Goal: Task Accomplishment & Management: Manage account settings

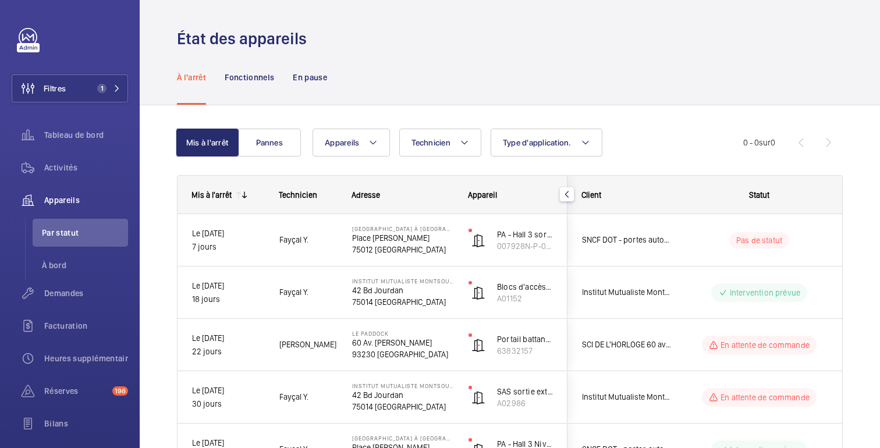
scroll to position [66, 0]
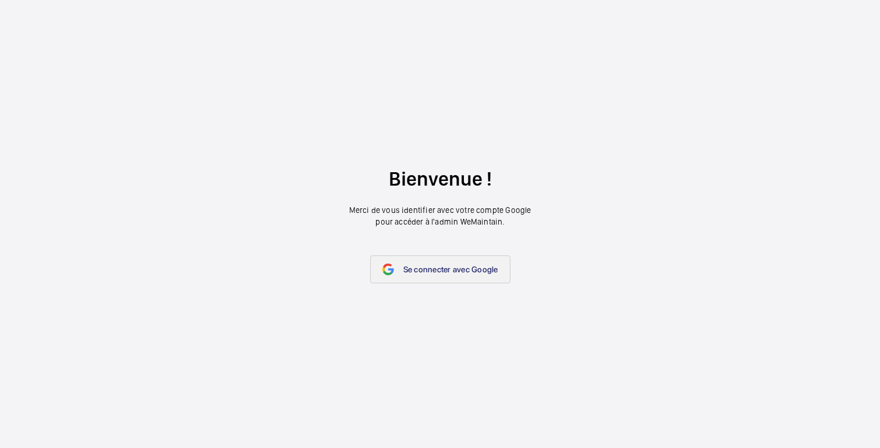
click at [425, 278] on link "Se connecter avec Google" at bounding box center [440, 269] width 140 height 28
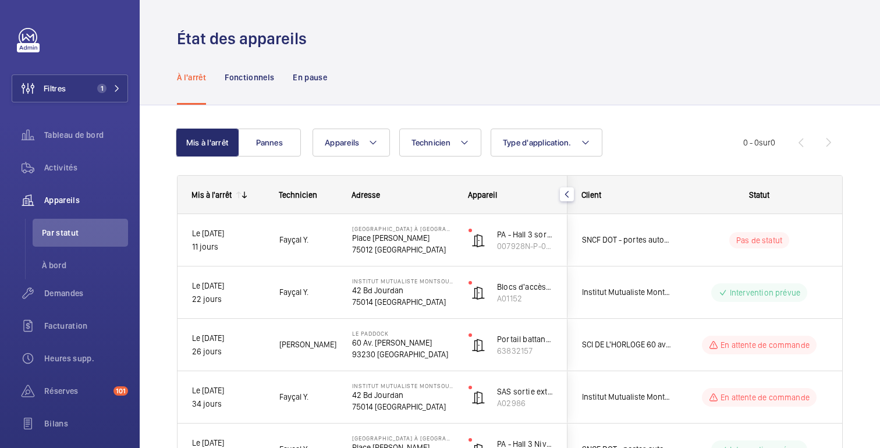
click at [696, 94] on div "À l'arrêt Fonctionnels En pause" at bounding box center [510, 76] width 666 height 55
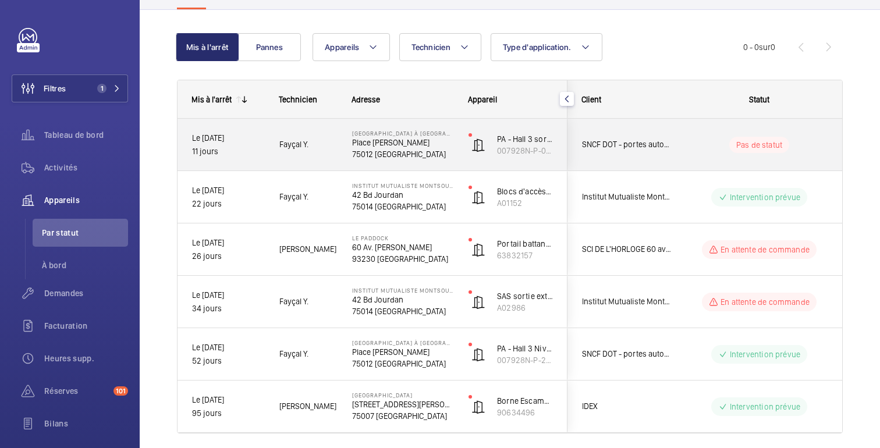
scroll to position [91, 0]
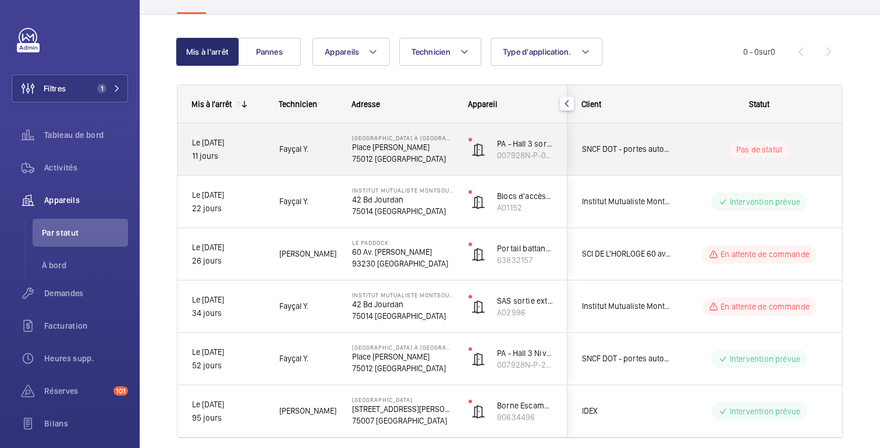
click at [700, 165] on div "Pas de statut" at bounding box center [752, 150] width 159 height 40
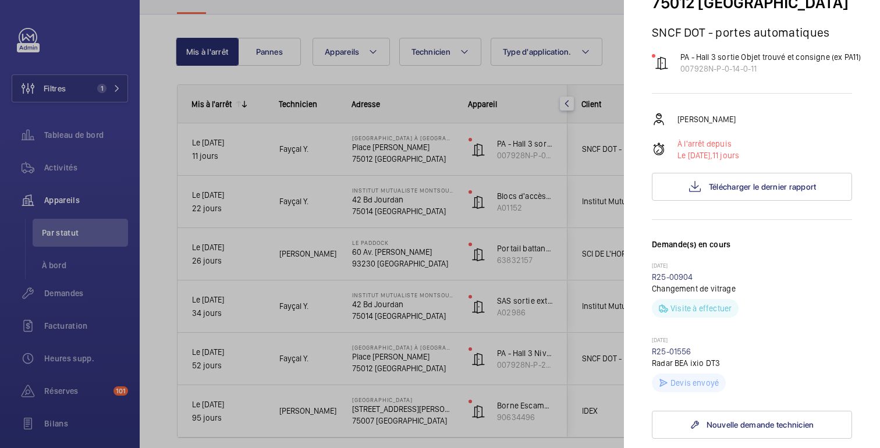
scroll to position [116, 0]
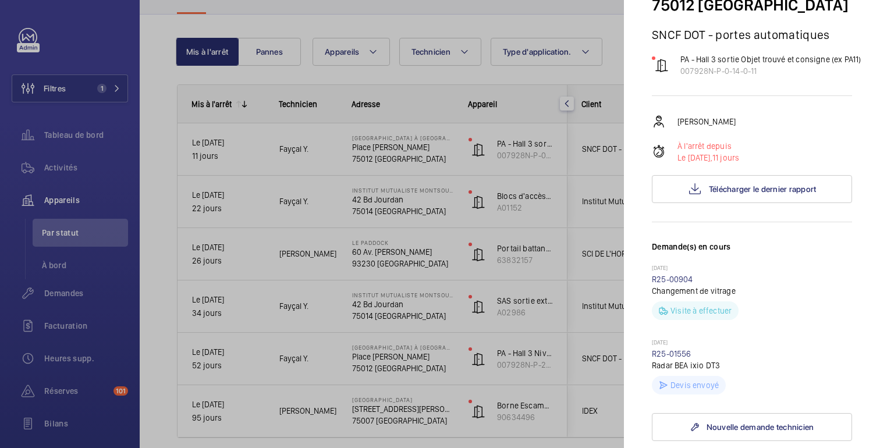
click at [533, 307] on div at bounding box center [440, 224] width 880 height 448
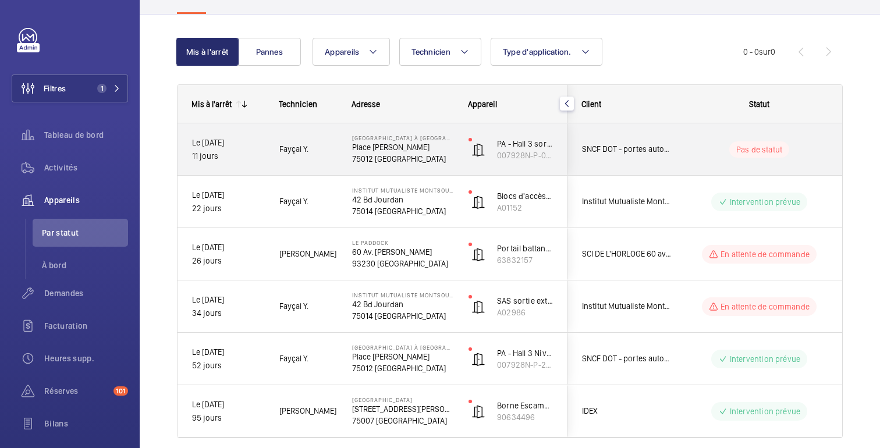
click at [675, 145] on div "Pas de statut" at bounding box center [752, 150] width 159 height 40
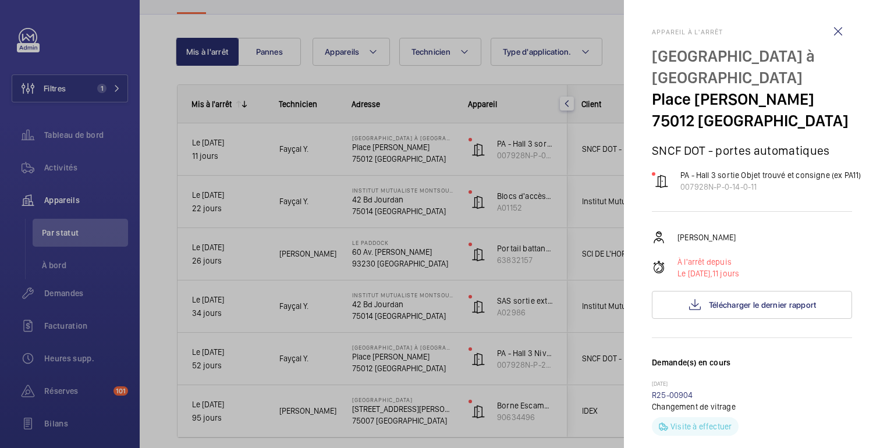
click at [573, 79] on div at bounding box center [440, 224] width 880 height 448
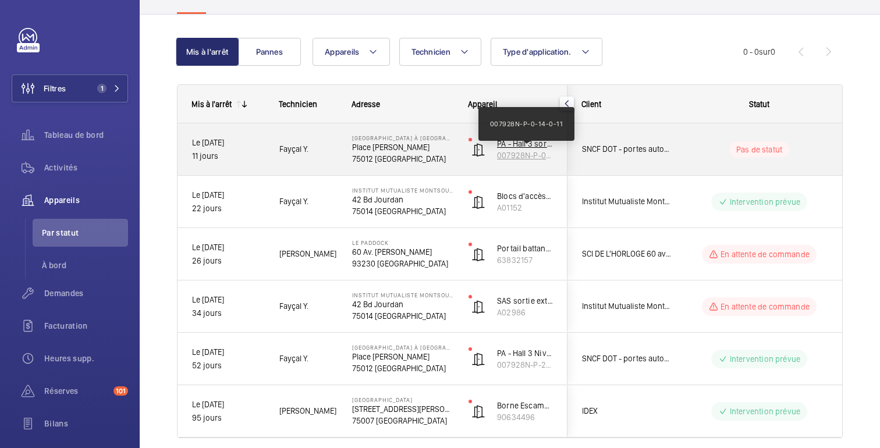
click at [524, 154] on font "007928N-P-0-14-0-11" at bounding box center [535, 155] width 76 height 9
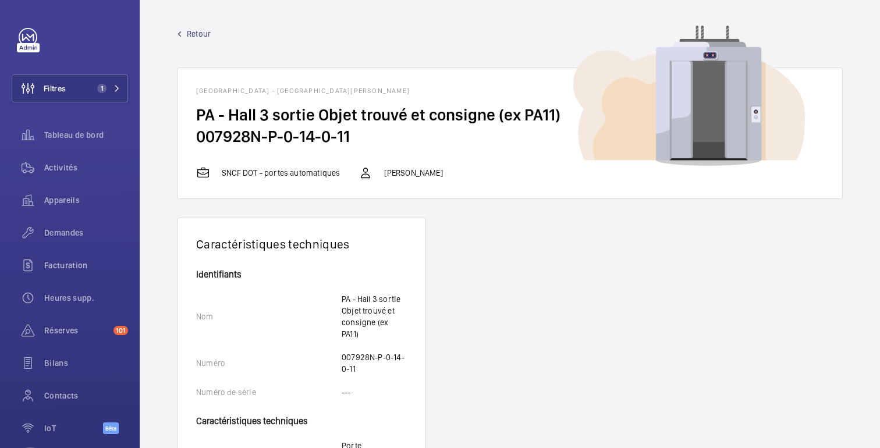
click at [190, 37] on font "Retour" at bounding box center [199, 33] width 24 height 9
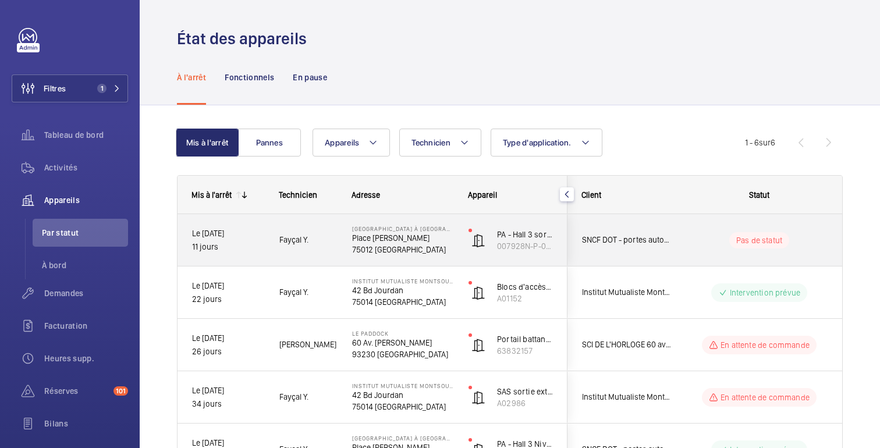
click at [798, 253] on div "Pas de statut" at bounding box center [752, 241] width 159 height 40
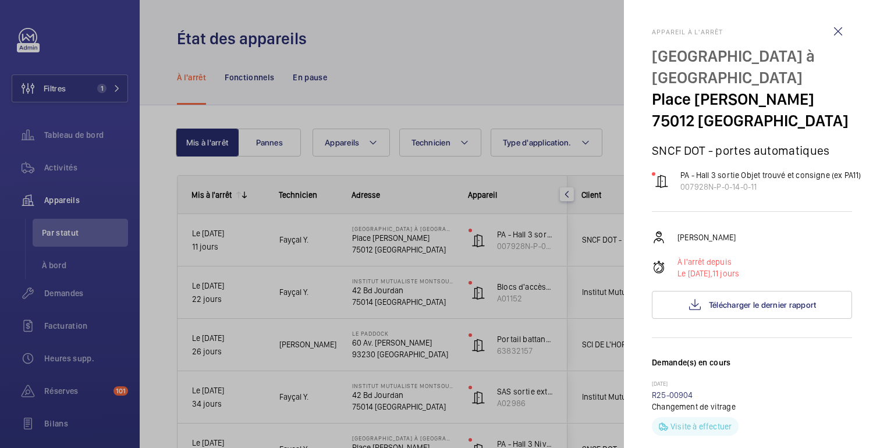
click at [489, 60] on div at bounding box center [440, 224] width 880 height 448
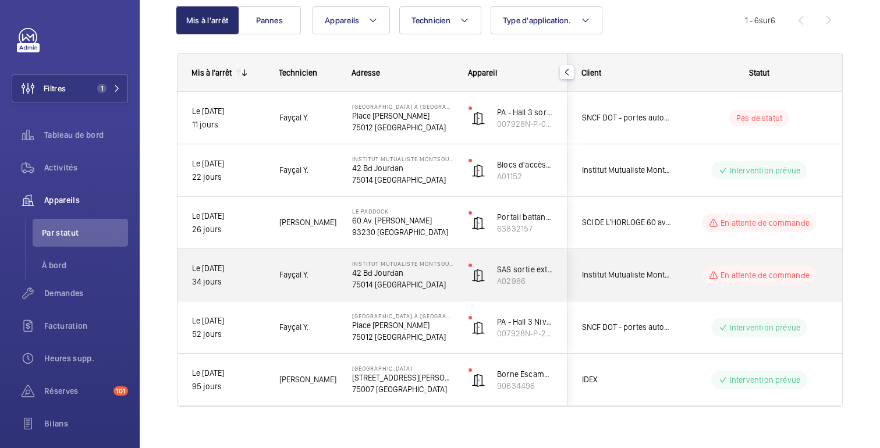
scroll to position [137, 0]
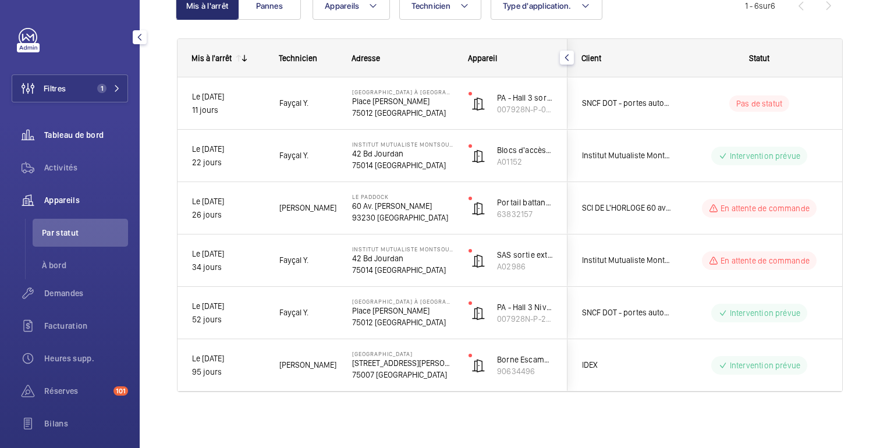
click at [77, 136] on font "Tableau de bord" at bounding box center [73, 134] width 59 height 9
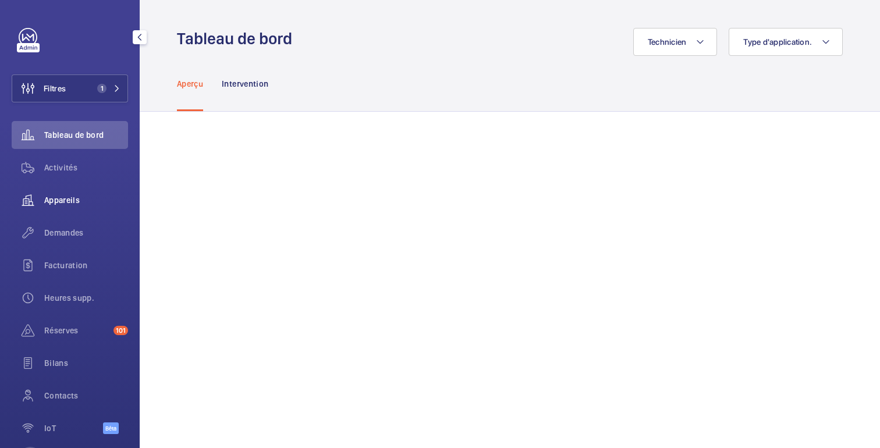
click at [63, 205] on span "Appareils" at bounding box center [86, 200] width 84 height 12
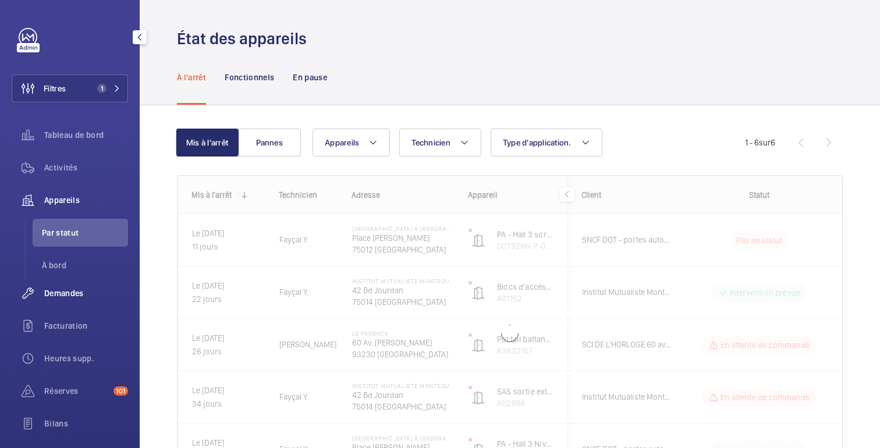
click at [84, 292] on font "Demandes" at bounding box center [64, 293] width 40 height 9
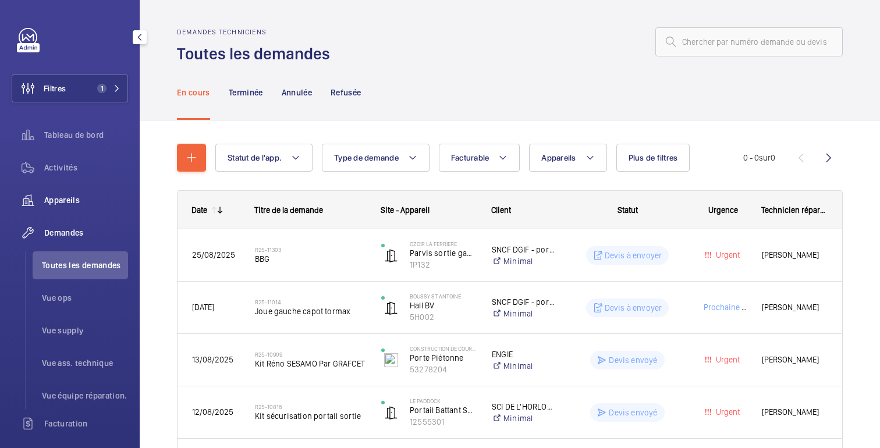
click at [65, 197] on font "Appareils" at bounding box center [62, 200] width 36 height 9
